Goal: Information Seeking & Learning: Learn about a topic

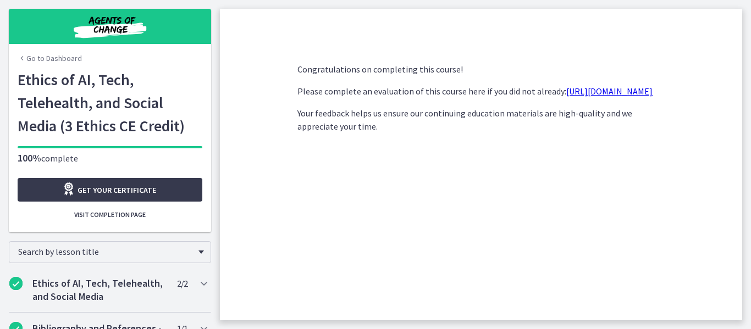
click at [38, 58] on link "Go to Dashboard" at bounding box center [50, 58] width 64 height 11
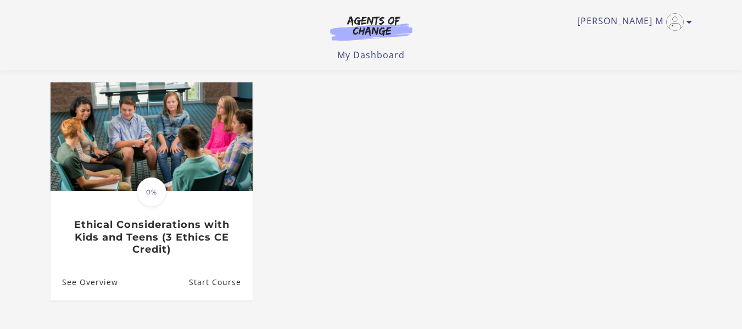
scroll to position [321, 0]
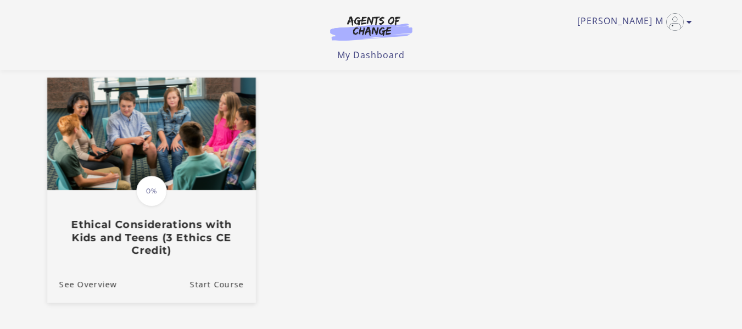
click at [166, 163] on img at bounding box center [151, 134] width 209 height 113
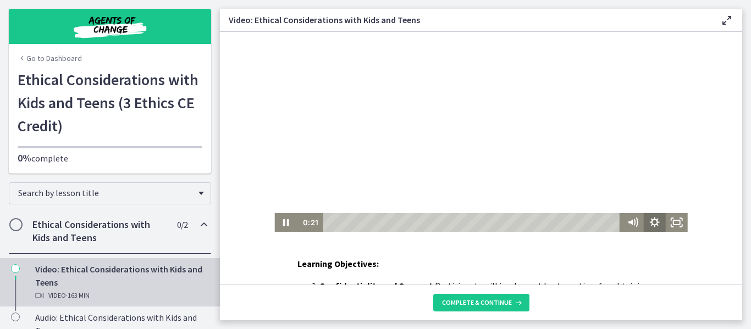
click at [649, 223] on icon "Show settings menu" at bounding box center [654, 222] width 10 height 10
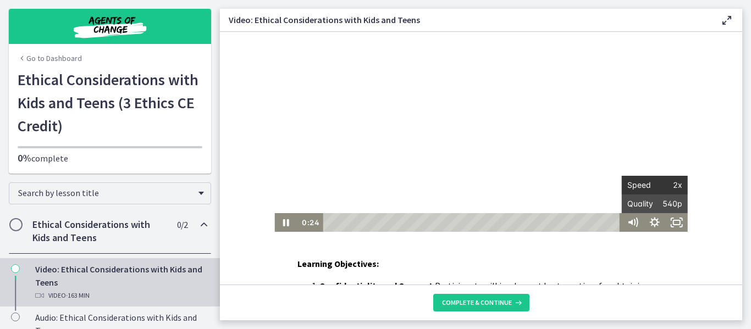
click at [665, 184] on span "2x" at bounding box center [667, 185] width 27 height 19
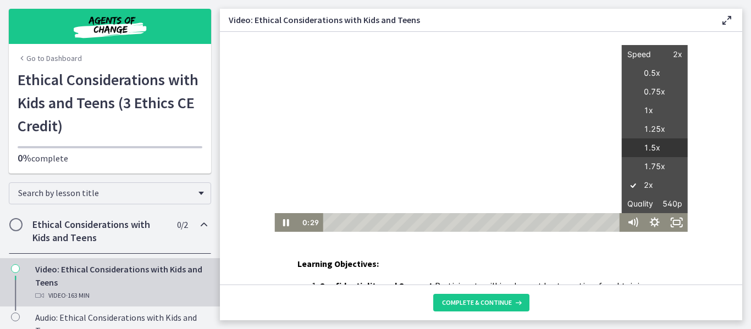
click at [649, 147] on label "1.5x" at bounding box center [654, 147] width 66 height 19
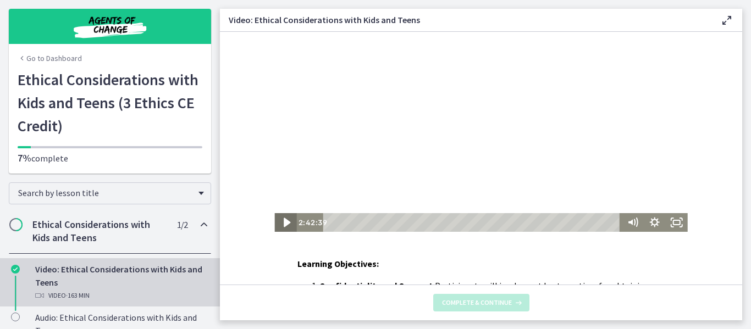
click at [279, 217] on icon "Play Video" at bounding box center [286, 223] width 26 height 23
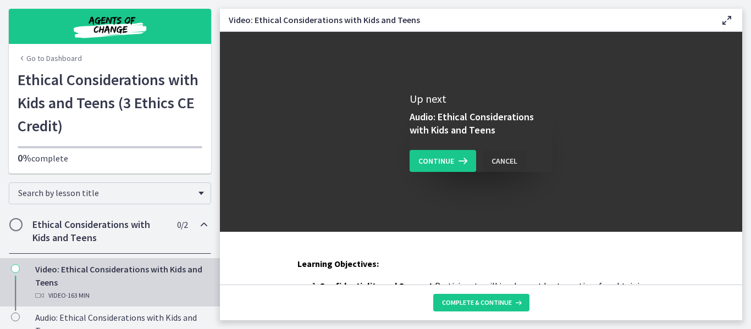
click at [504, 163] on div "Cancel" at bounding box center [504, 160] width 26 height 13
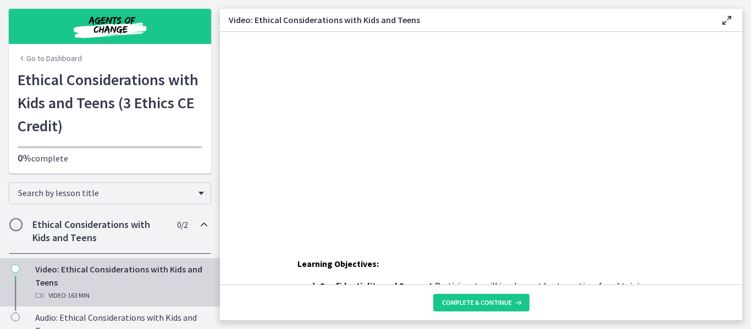
click at [124, 291] on div "Video · 163 min" at bounding box center [120, 295] width 171 height 13
click at [31, 61] on link "Go to Dashboard" at bounding box center [50, 58] width 64 height 11
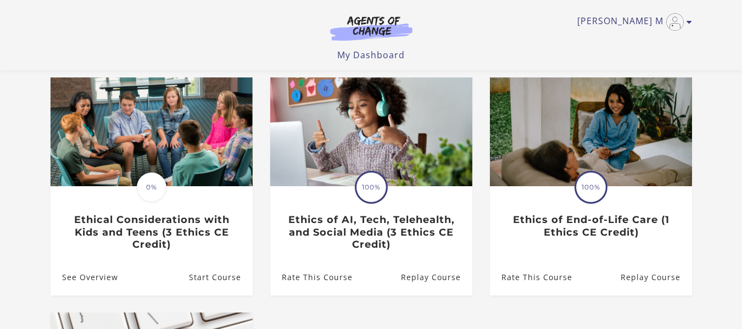
scroll to position [115, 0]
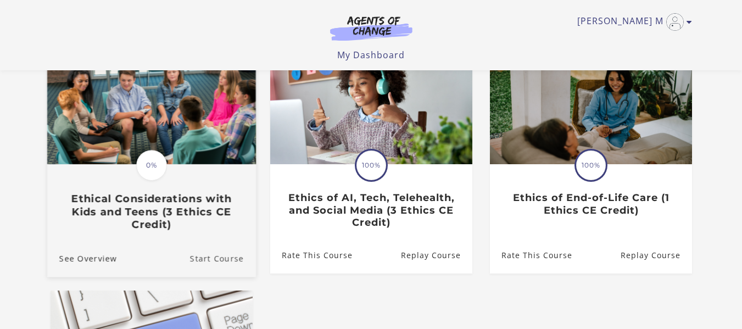
click at [225, 253] on link "Start Course" at bounding box center [223, 258] width 66 height 37
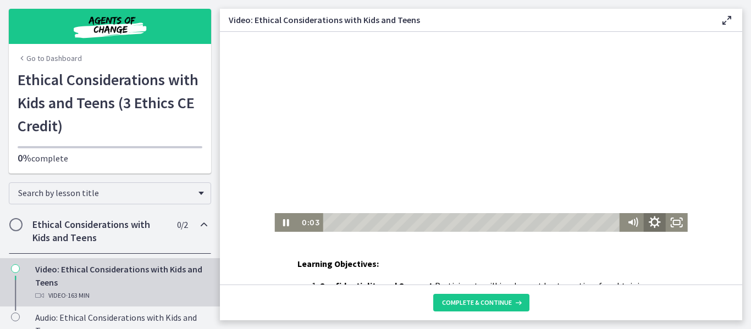
click at [653, 220] on icon "Show settings menu" at bounding box center [654, 222] width 12 height 12
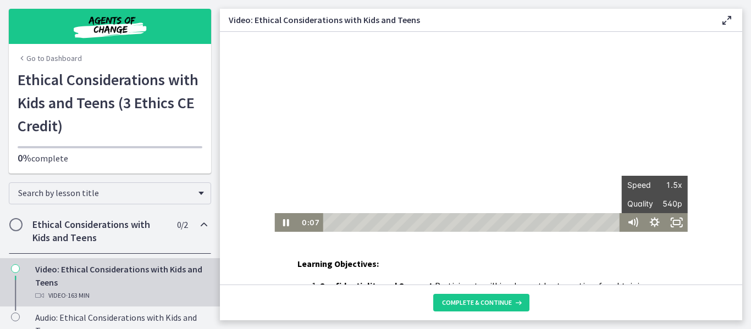
click at [720, 203] on div "Click for sound @keyframes VOLUME_SMALL_WAVE_FLASH { 0% { opacity: 0; } 33% { o…" at bounding box center [481, 132] width 522 height 200
